Goal: Information Seeking & Learning: Find contact information

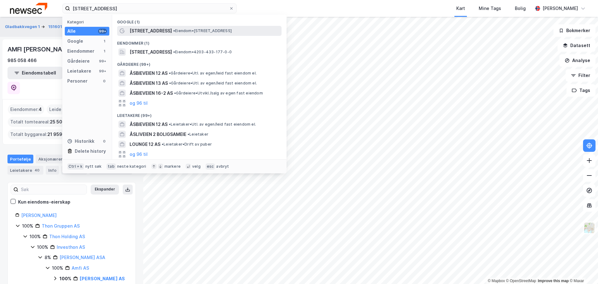
type input "[STREET_ADDRESS]"
click at [213, 30] on span "• Eiendom • [STREET_ADDRESS]" at bounding box center [202, 30] width 59 height 5
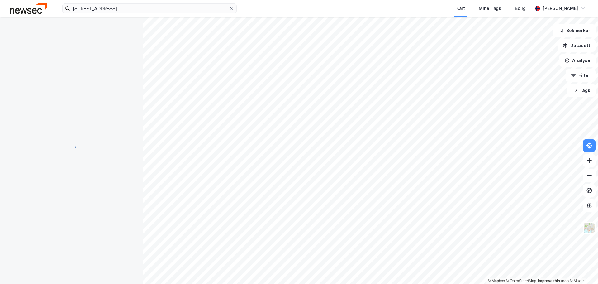
scroll to position [1, 0]
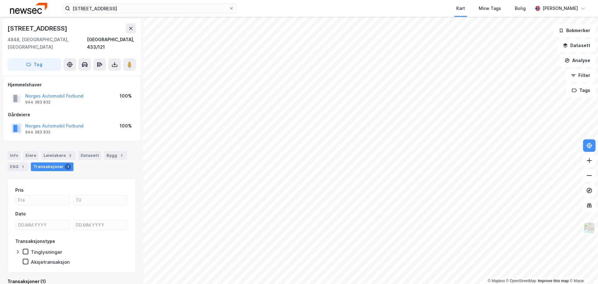
scroll to position [1, 0]
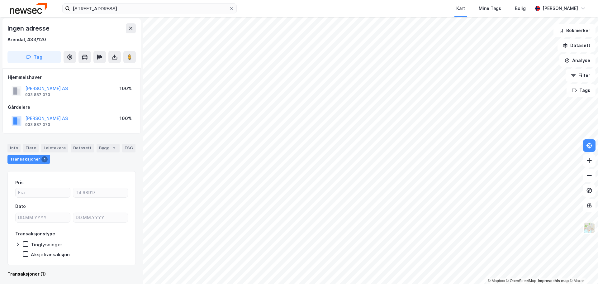
scroll to position [1, 0]
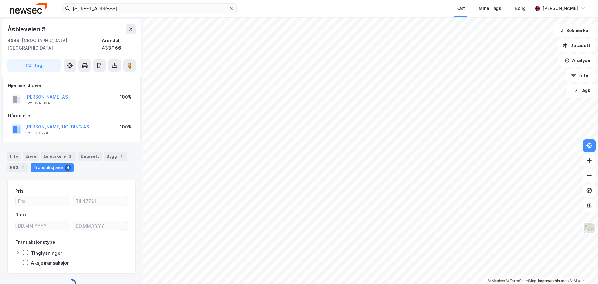
scroll to position [1, 0]
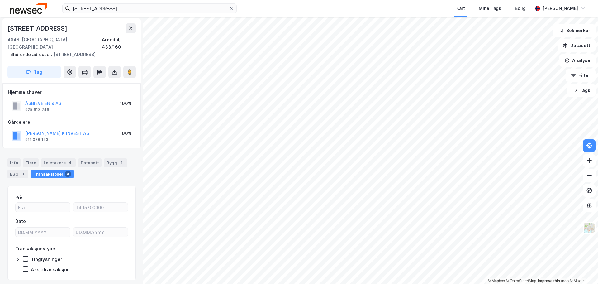
scroll to position [1, 0]
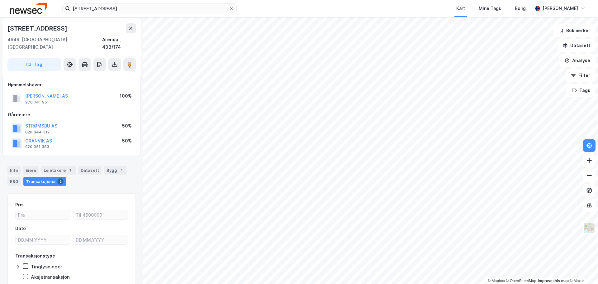
scroll to position [1, 0]
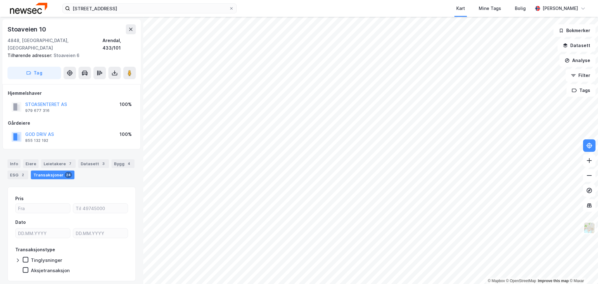
scroll to position [1, 0]
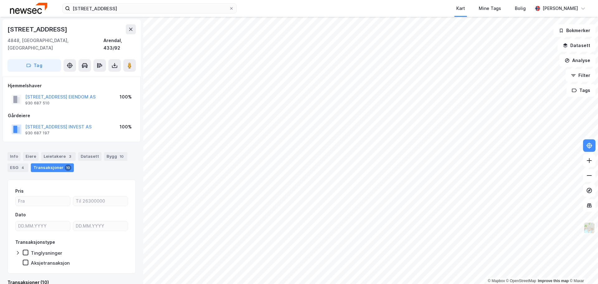
scroll to position [1, 0]
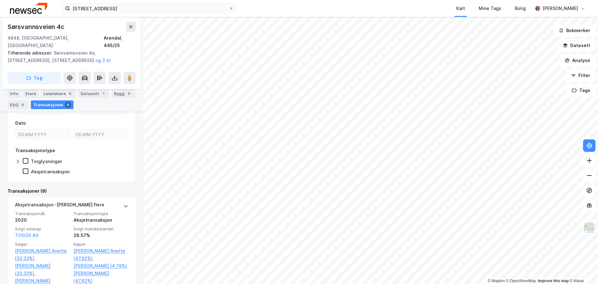
scroll to position [113, 0]
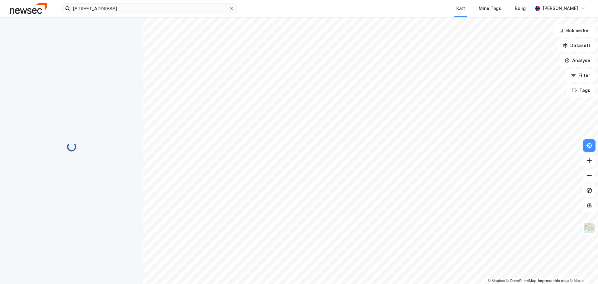
scroll to position [50, 0]
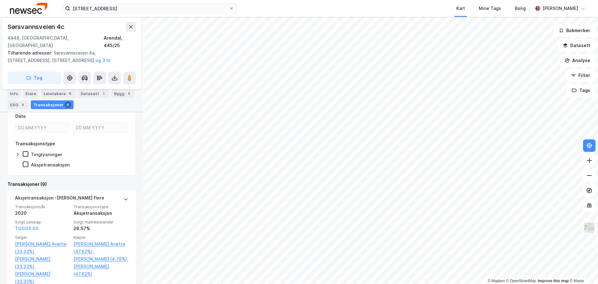
scroll to position [300, 0]
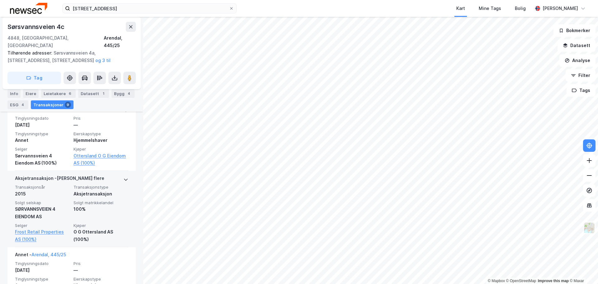
scroll to position [5, 0]
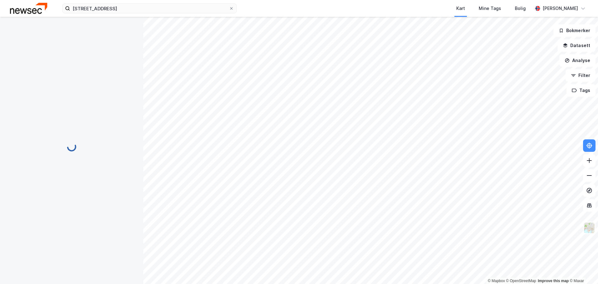
scroll to position [5, 0]
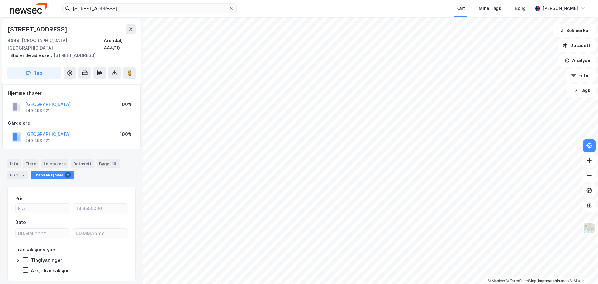
scroll to position [5, 0]
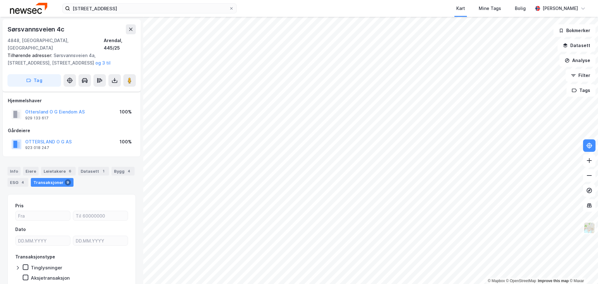
scroll to position [5, 0]
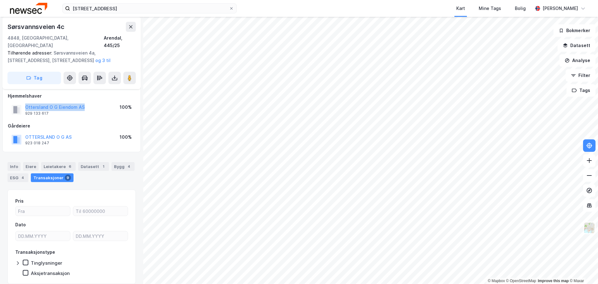
drag, startPoint x: 90, startPoint y: 98, endPoint x: 23, endPoint y: 98, distance: 66.7
click at [23, 102] on div "Ottersland O G Eiendom AS 929 133 617 100%" at bounding box center [72, 109] width 128 height 15
click at [223, 16] on div "[STREET_ADDRESS] Kart Mine Tags [PERSON_NAME] © Mapbox © OpenStreetMap Improve …" at bounding box center [299, 142] width 598 height 284
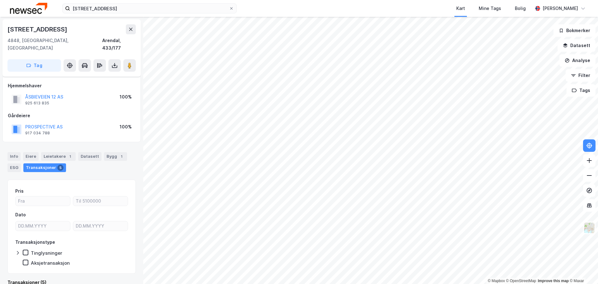
scroll to position [5, 0]
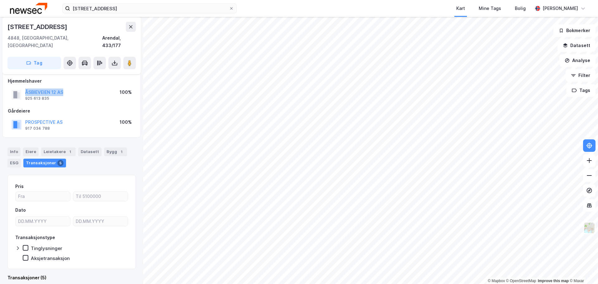
drag, startPoint x: 70, startPoint y: 86, endPoint x: 23, endPoint y: 86, distance: 47.1
click at [23, 87] on div "ÅSBIEVEIEN 12 AS 925 613 835 100%" at bounding box center [72, 94] width 128 height 15
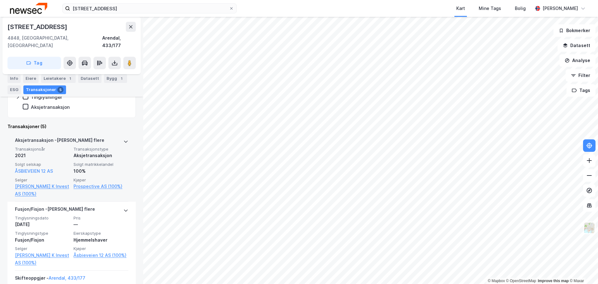
scroll to position [98, 0]
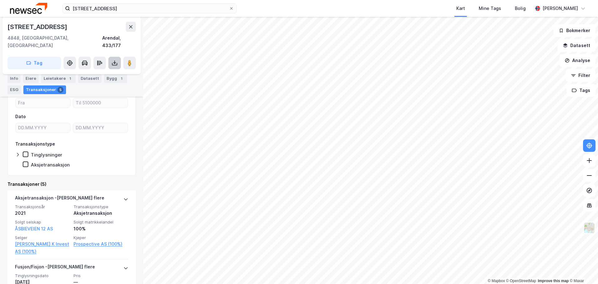
click at [119, 57] on button at bounding box center [114, 63] width 12 height 12
click at [94, 73] on div "Last ned grunnbok" at bounding box center [84, 75] width 36 height 5
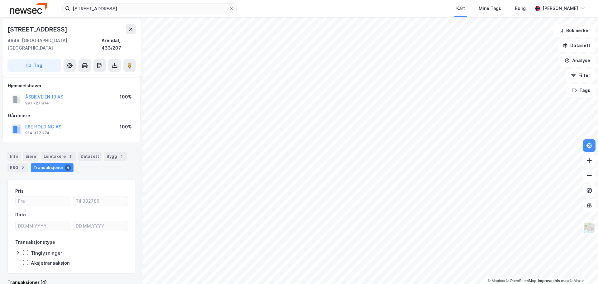
scroll to position [5, 0]
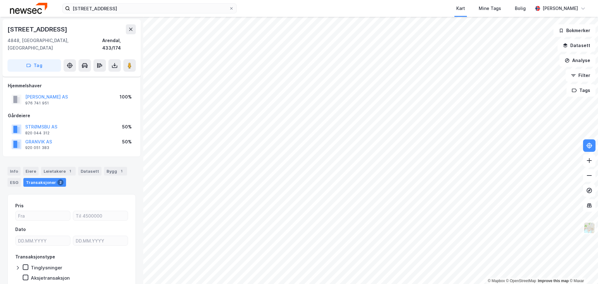
scroll to position [5, 0]
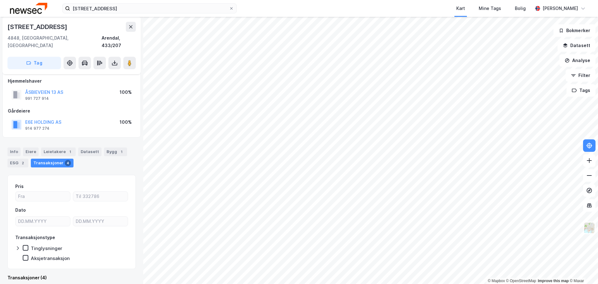
scroll to position [5, 0]
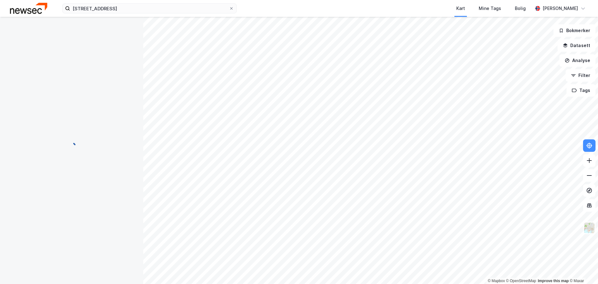
scroll to position [5, 0]
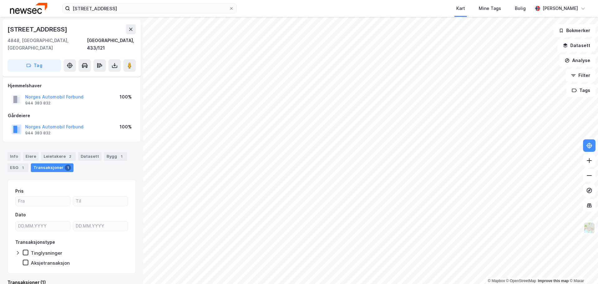
scroll to position [5, 0]
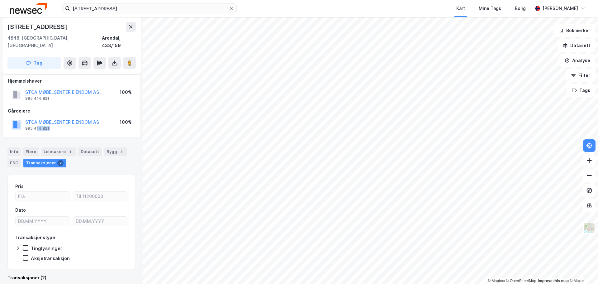
drag, startPoint x: 111, startPoint y: 115, endPoint x: 41, endPoint y: 119, distance: 69.6
click at [37, 118] on div "STOA MØBELSENTER EIENDOM AS 995 414 821 100%" at bounding box center [72, 124] width 128 height 15
click at [0, 0] on button "STOA MØBELSENTER EIENDOM AS" at bounding box center [0, 0] width 0 height 0
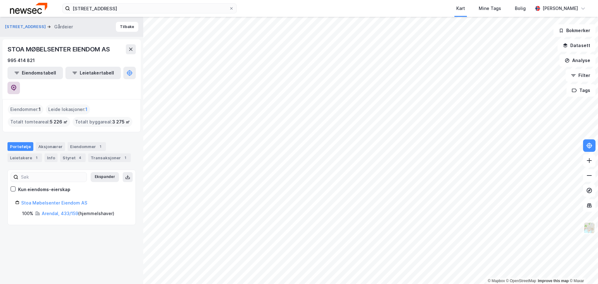
click at [17, 85] on icon at bounding box center [14, 88] width 6 height 6
